Goal: Information Seeking & Learning: Check status

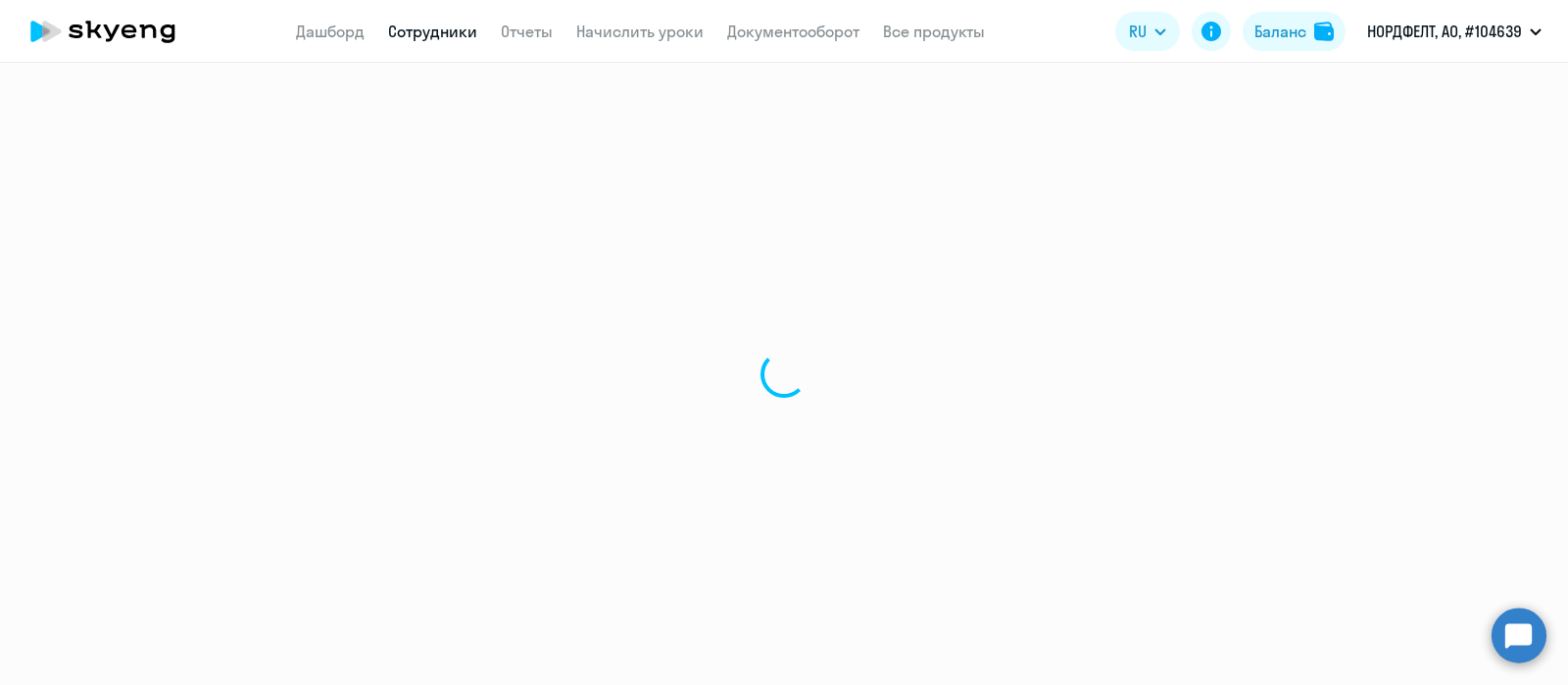
select select "30"
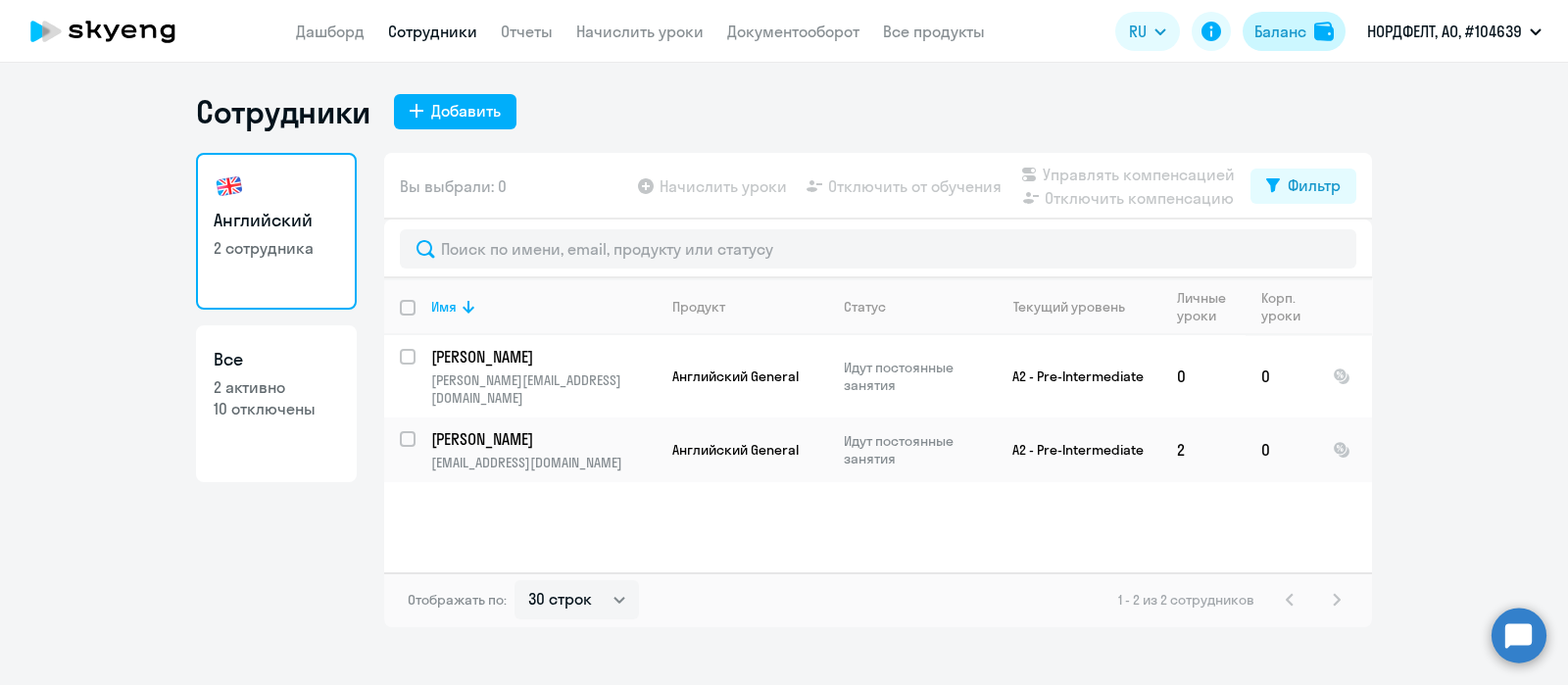
click at [1301, 42] on div "Баланс" at bounding box center [1281, 32] width 52 height 24
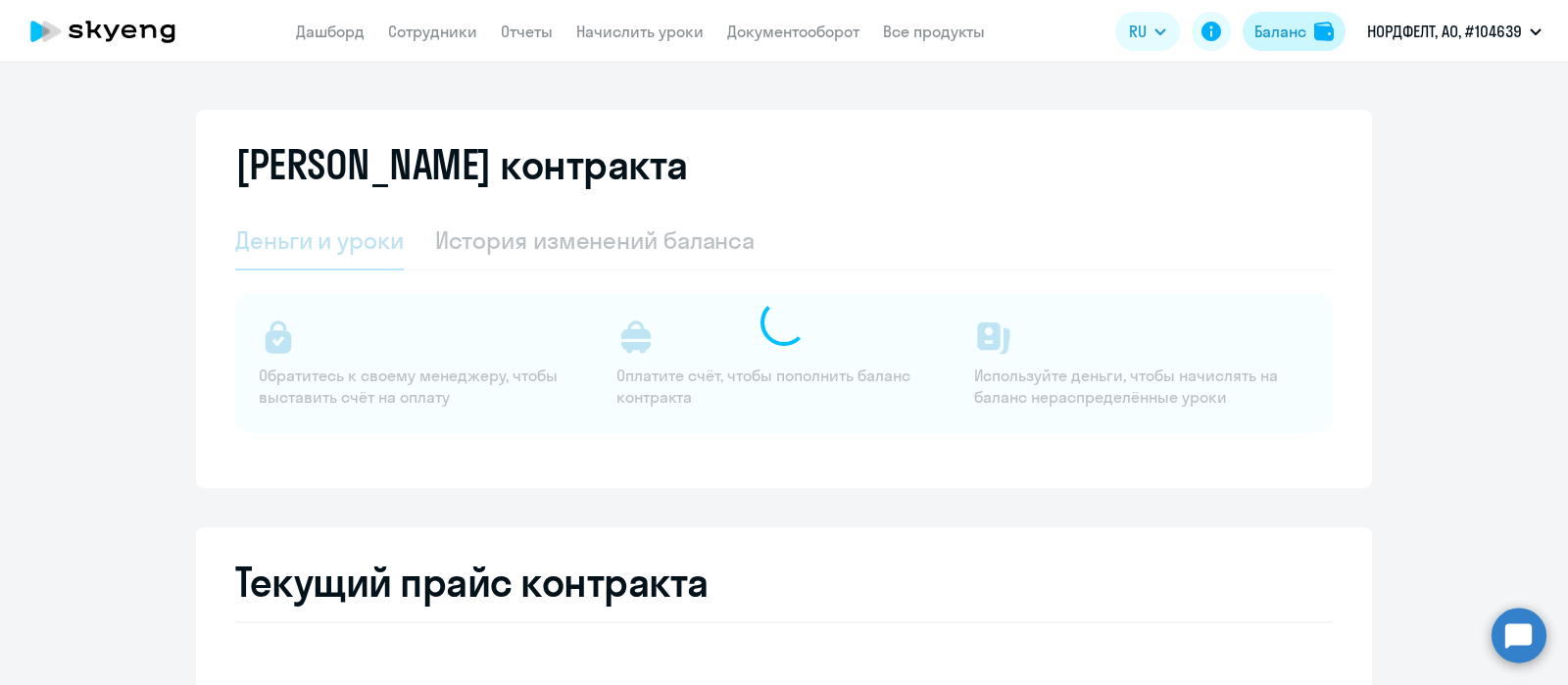
select select "english_adult_not_native_speaker"
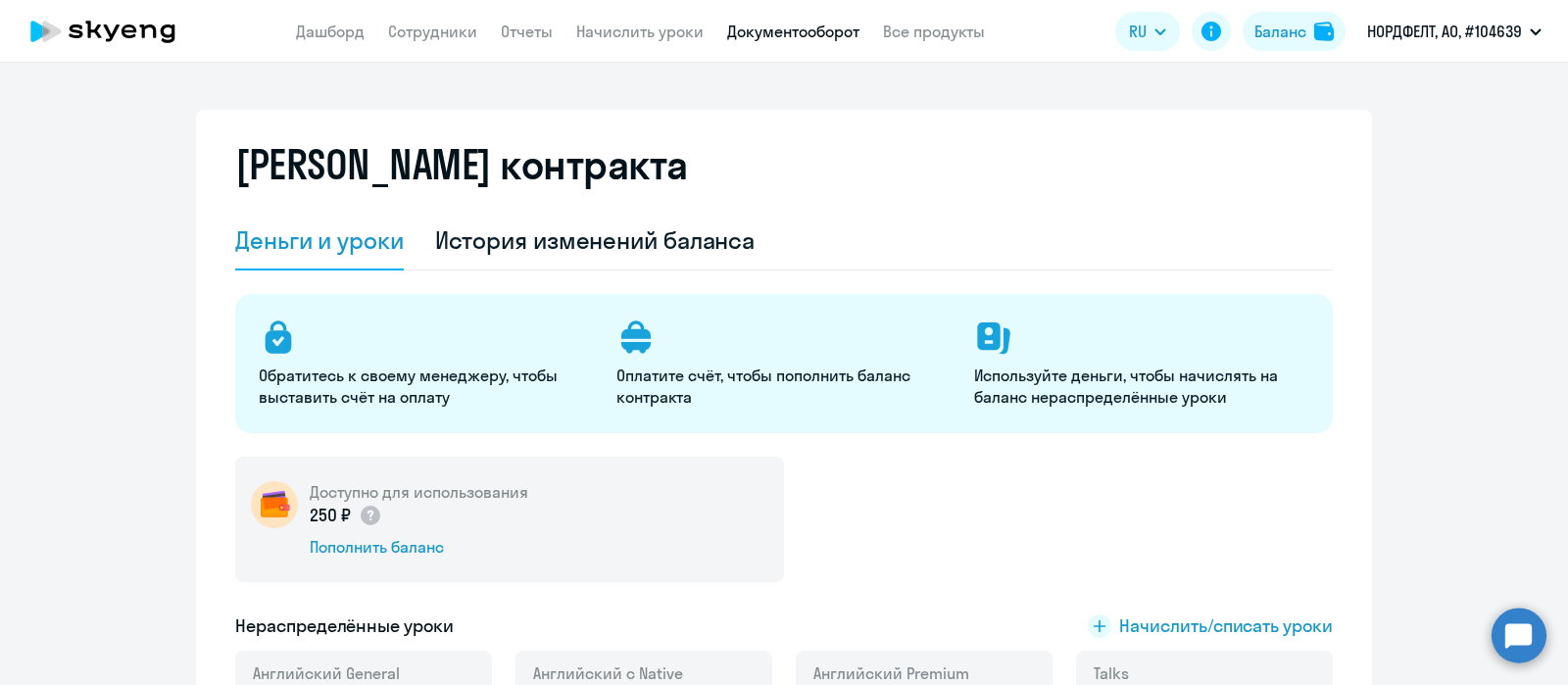
click at [757, 34] on link "Документооборот" at bounding box center [793, 32] width 133 height 20
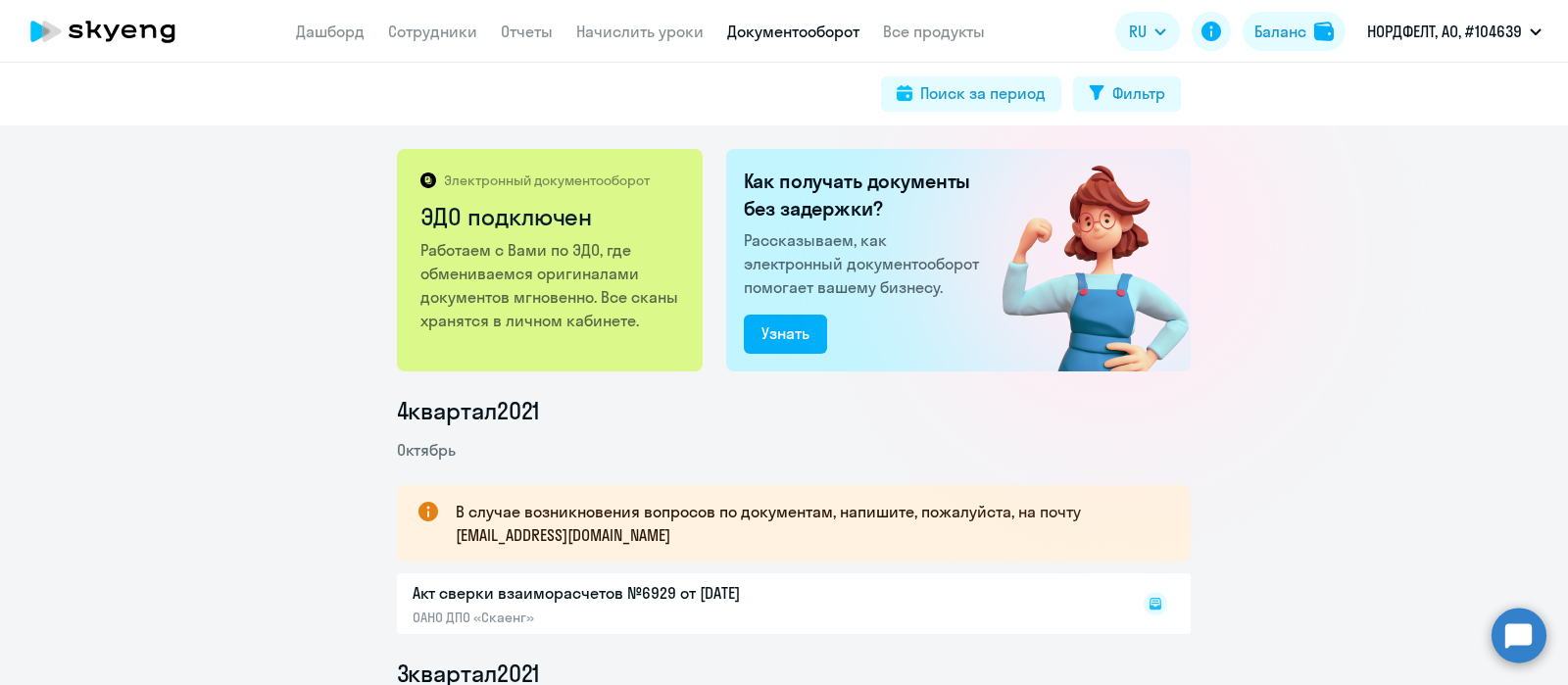
scroll to position [297, 0]
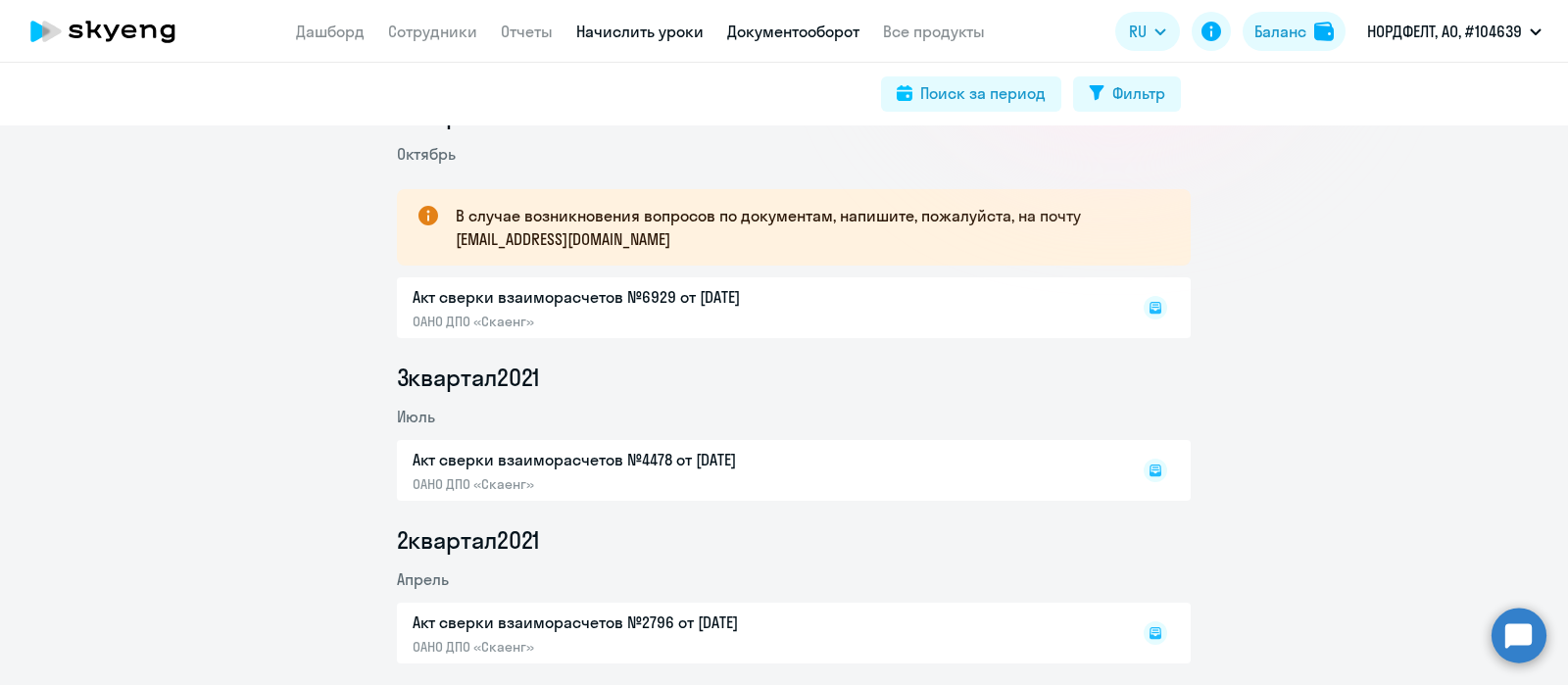
click at [650, 36] on link "Начислить уроки" at bounding box center [640, 32] width 128 height 20
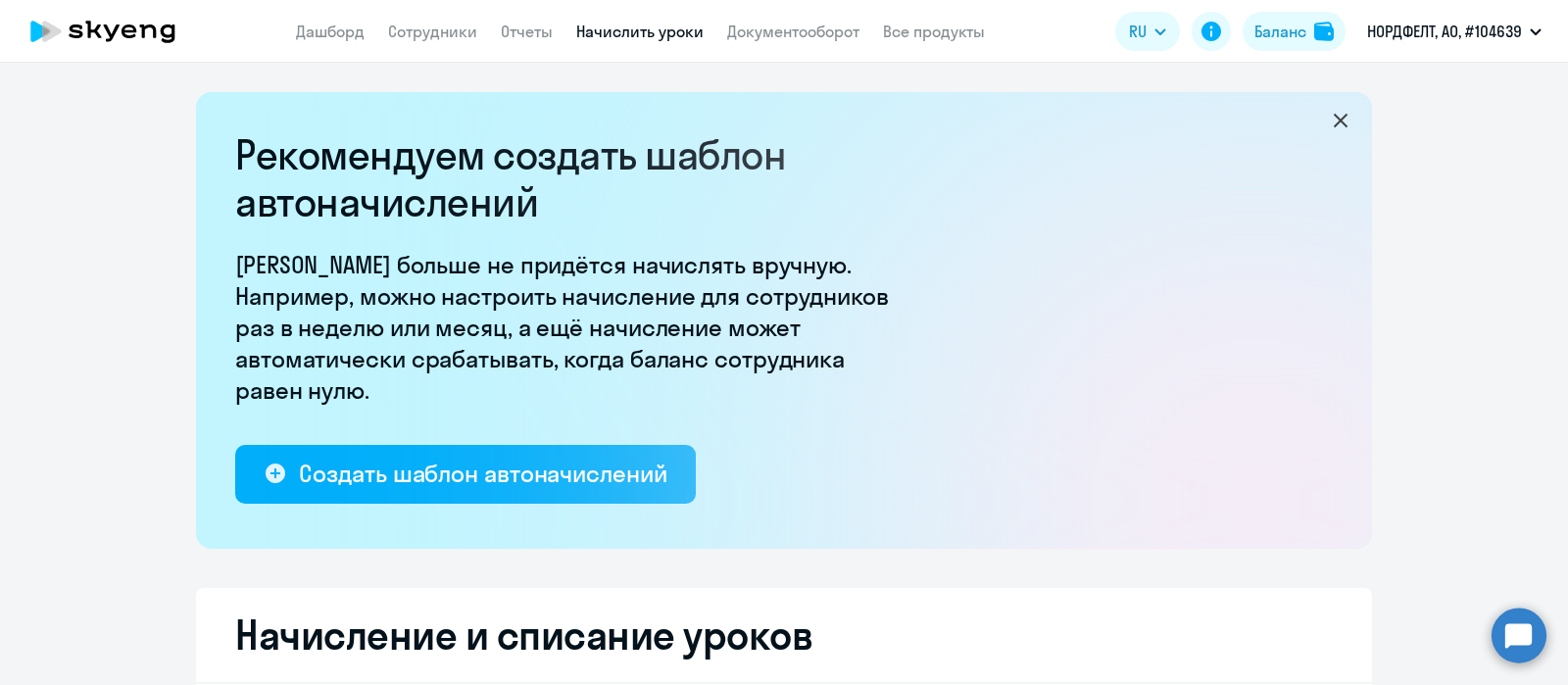
select select "10"
click at [1298, 27] on div "Баланс" at bounding box center [1281, 32] width 52 height 24
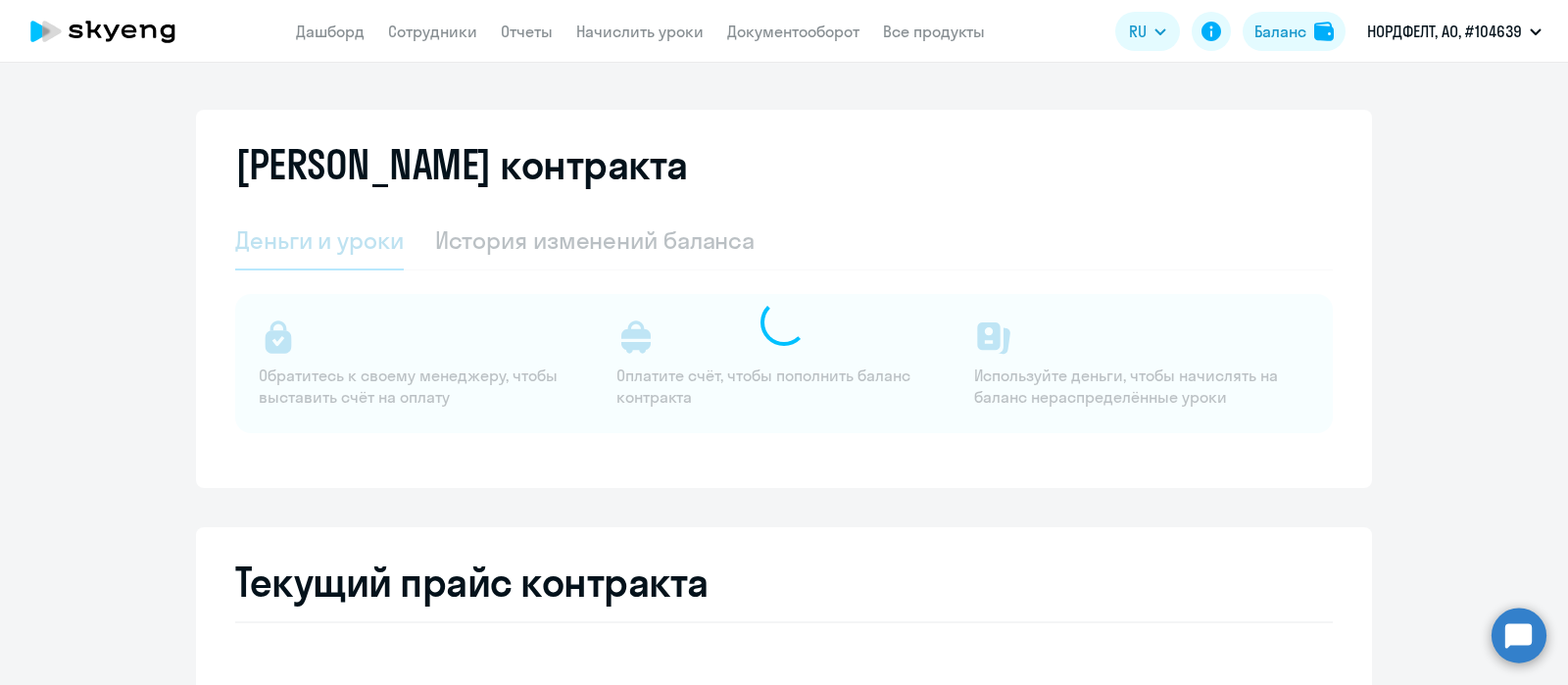
select select "english_adult_not_native_speaker"
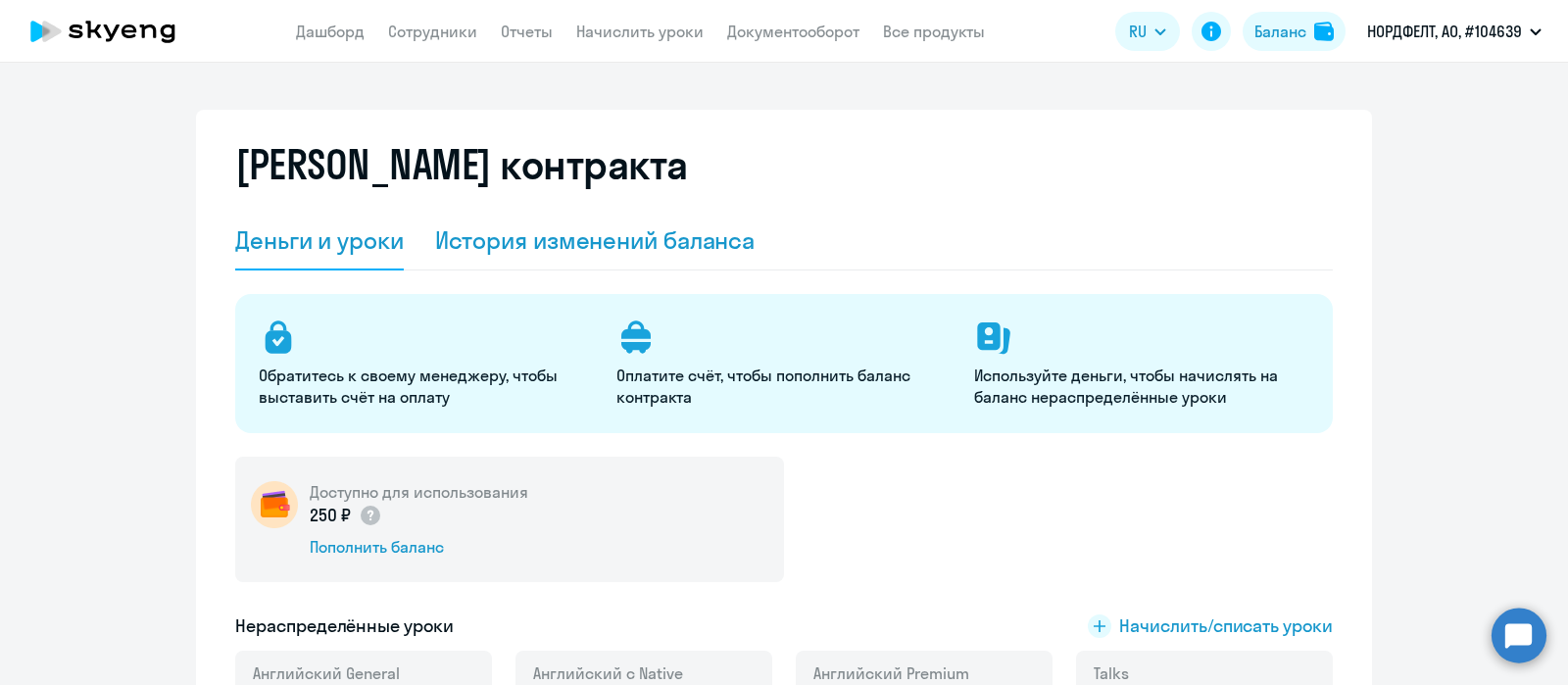
click at [706, 246] on div "История изменений баланса" at bounding box center [595, 240] width 320 height 31
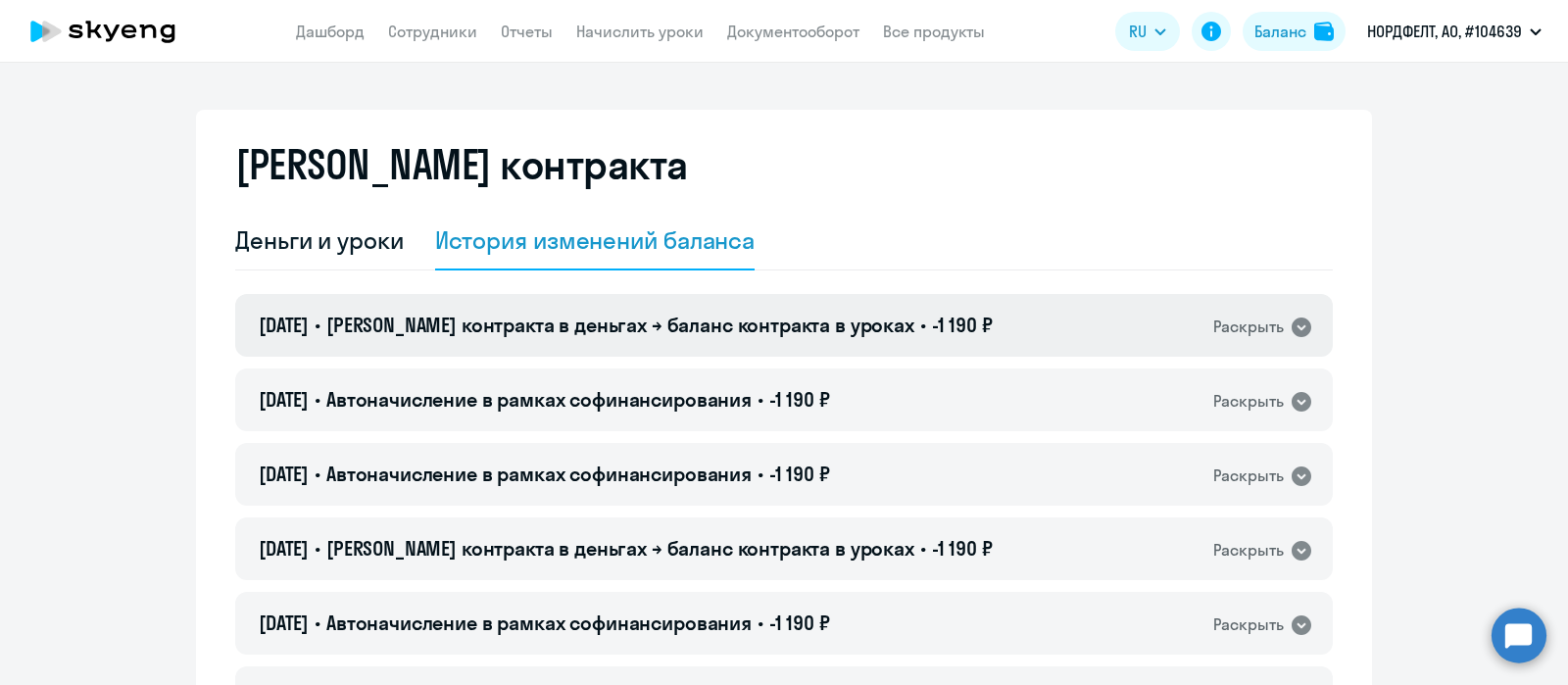
click at [970, 328] on div "[DATE] • Баланс контракта в деньгах → баланс контракта в уроках • -1 190 ₽ Раск…" at bounding box center [784, 326] width 1098 height 63
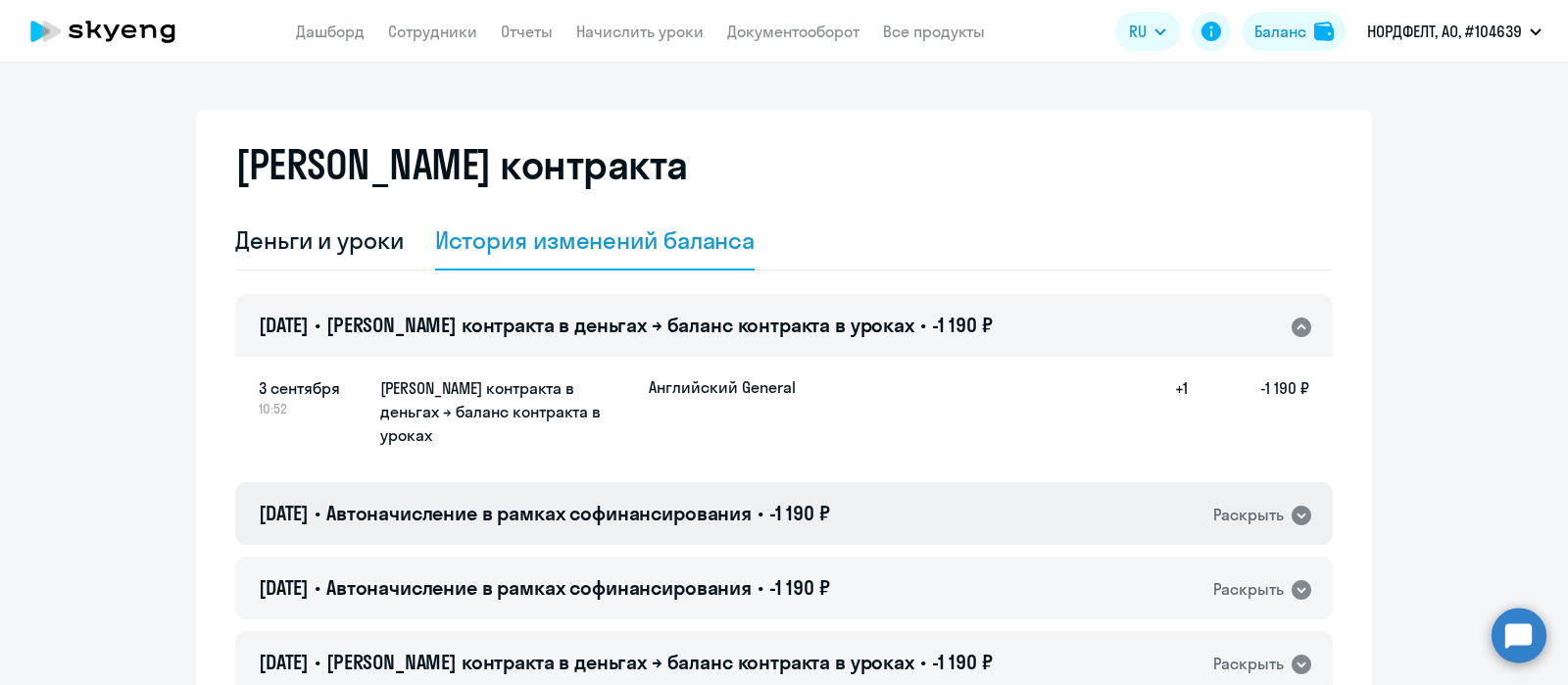
click at [872, 507] on div "[DATE] • Автоначисление в рамках софинансирования • -1 190 ₽ Раскрыть" at bounding box center [784, 513] width 1098 height 63
